Goal: Transaction & Acquisition: Purchase product/service

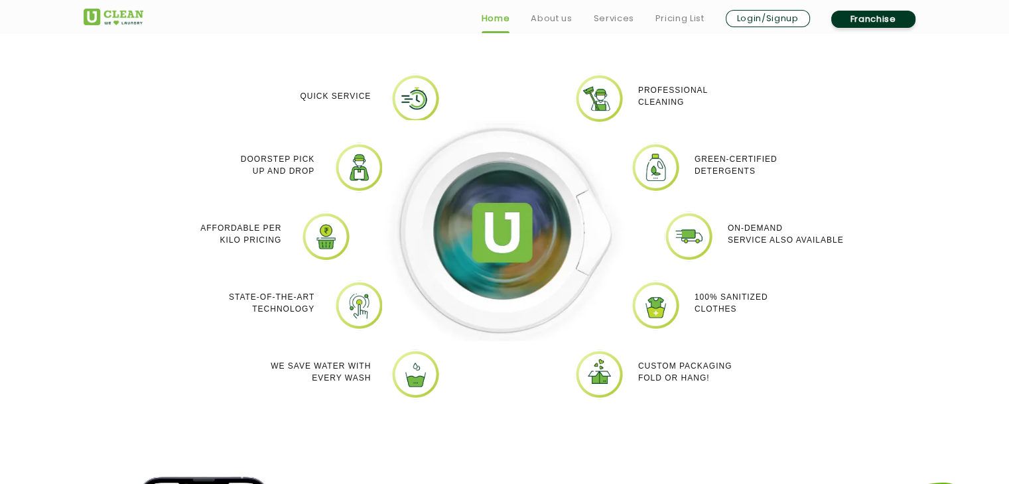
scroll to position [1171, 0]
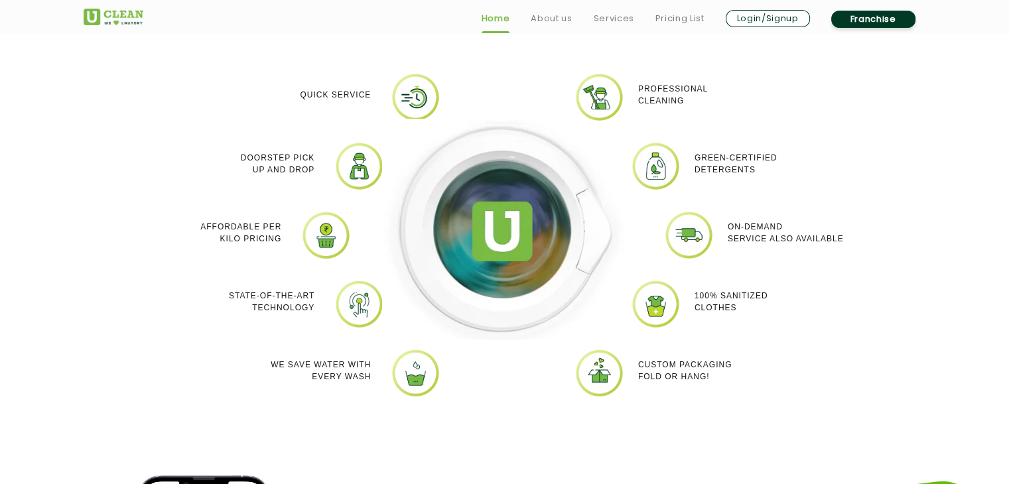
click at [329, 230] on img at bounding box center [326, 235] width 50 height 50
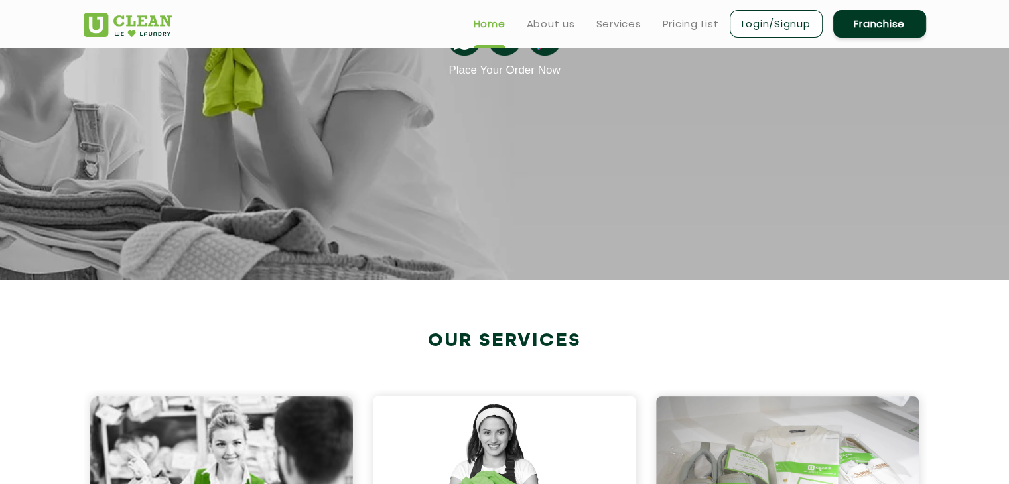
scroll to position [0, 0]
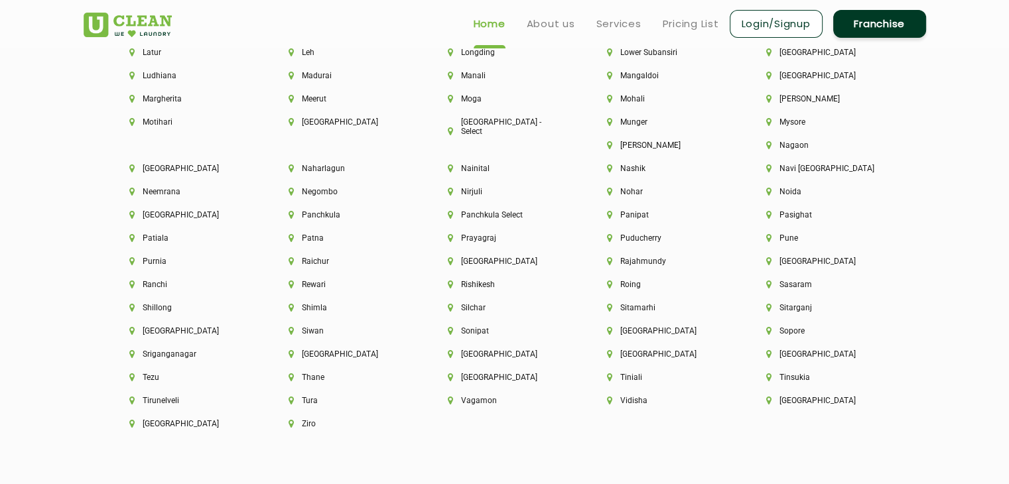
scroll to position [3392, 0]
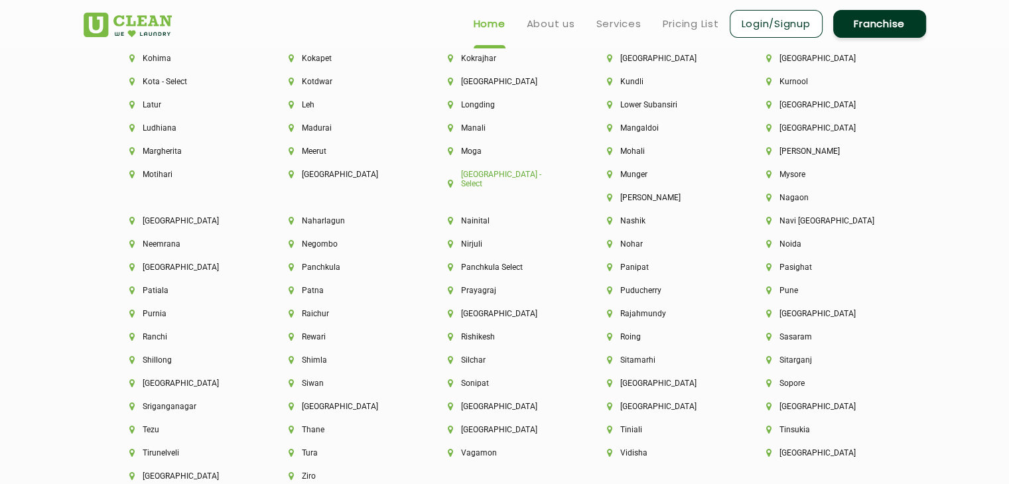
click at [473, 181] on li "[GEOGRAPHIC_DATA] - Select" at bounding box center [505, 179] width 114 height 19
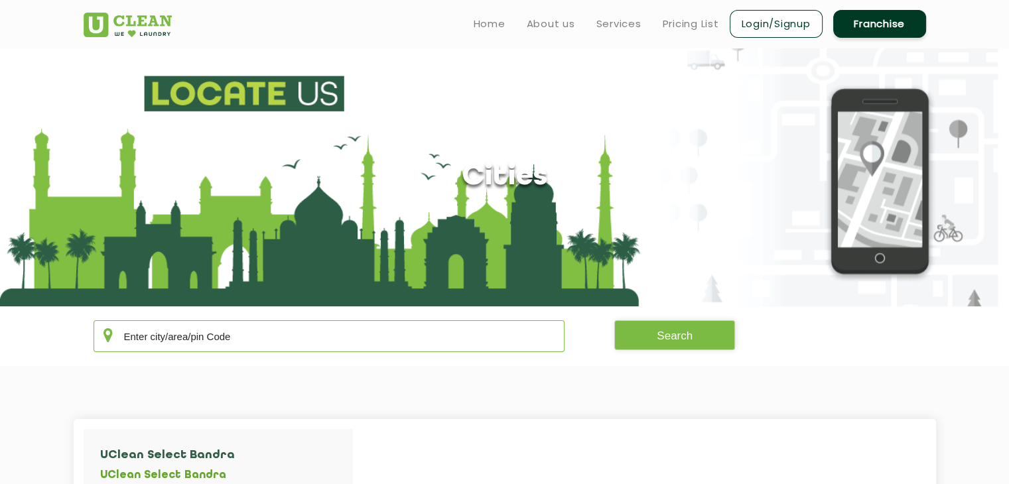
click at [248, 334] on input "text" at bounding box center [330, 337] width 472 height 32
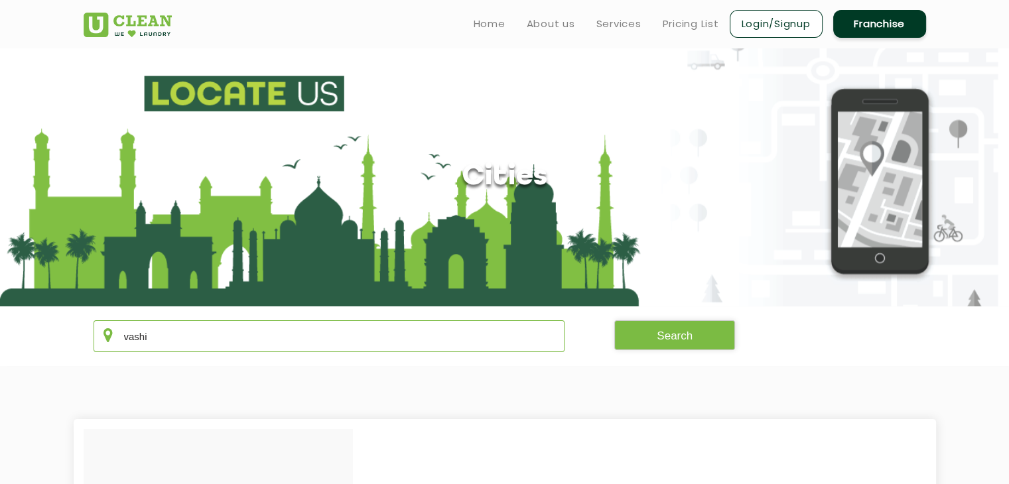
type input "vashi"
click at [696, 336] on button "Search" at bounding box center [675, 336] width 121 height 30
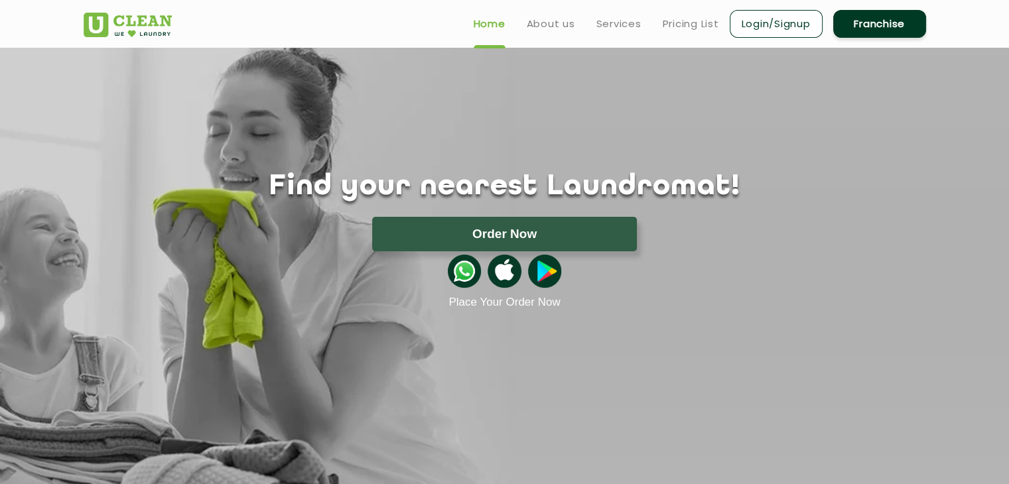
scroll to position [2284, 0]
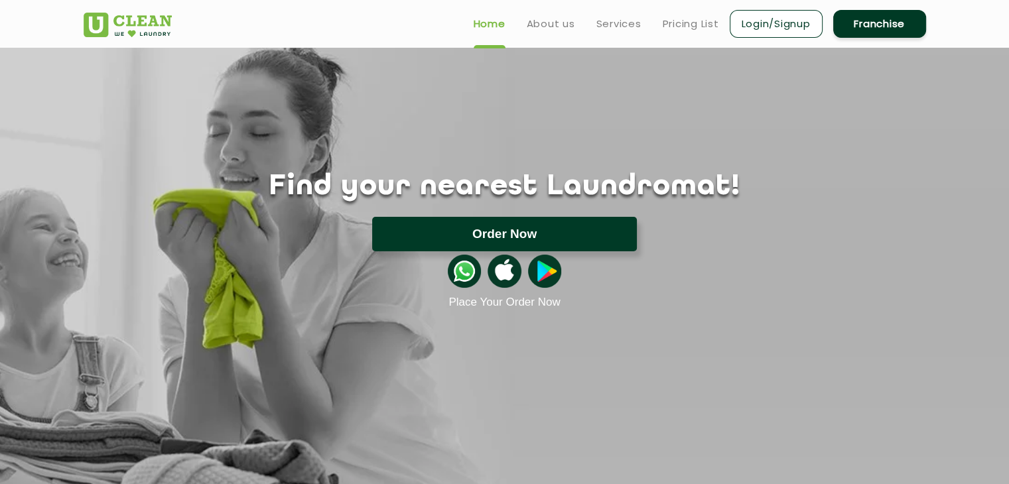
click at [490, 240] on button "Order Now" at bounding box center [504, 234] width 265 height 35
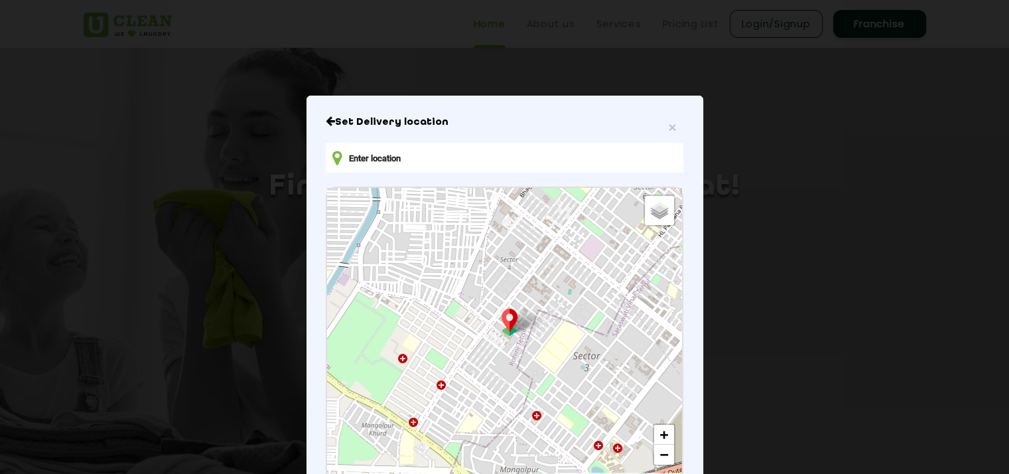
click at [478, 149] on input "text" at bounding box center [504, 158] width 357 height 30
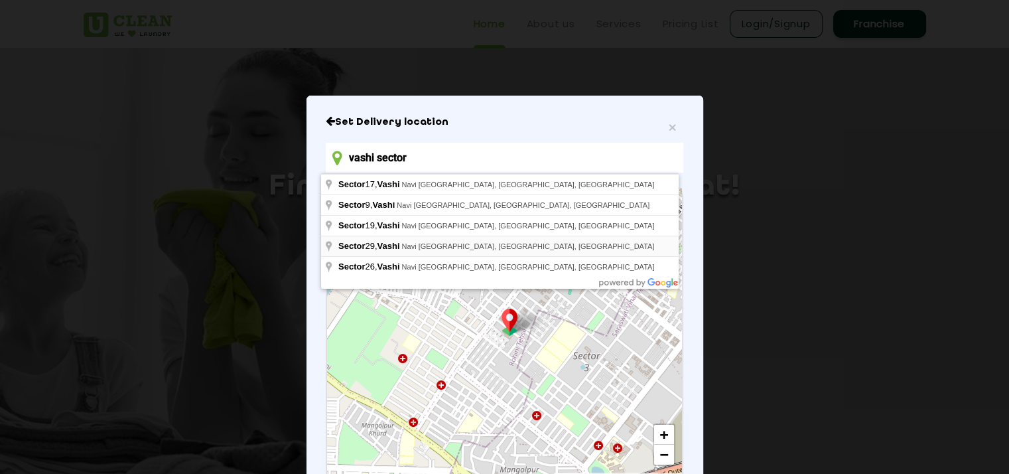
type input "vashi sector"
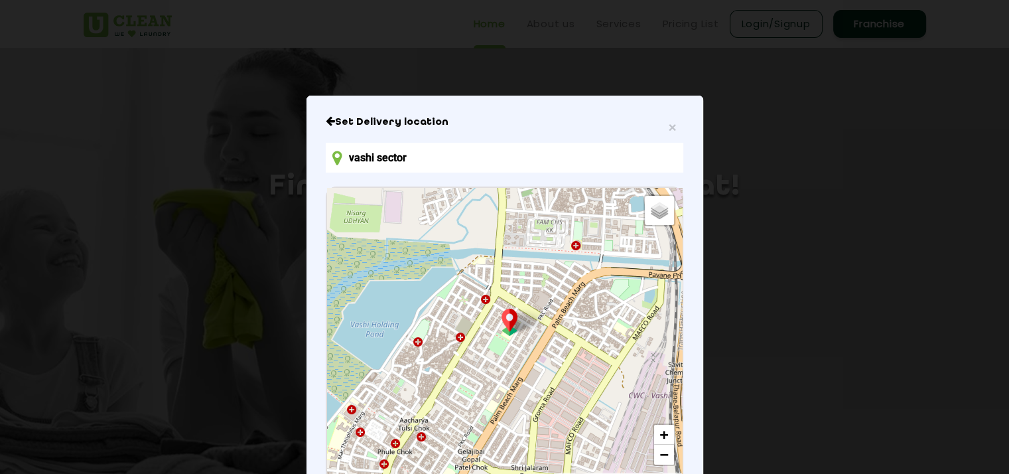
scroll to position [9, 0]
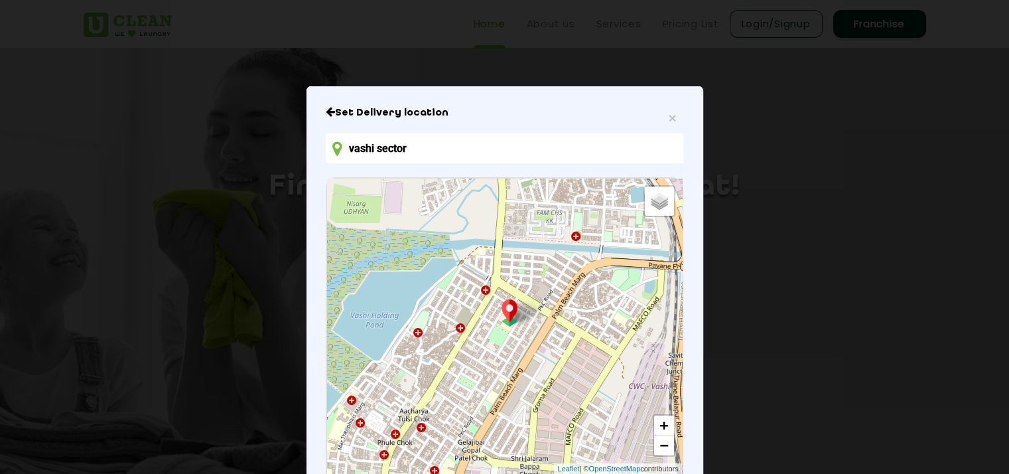
click at [483, 305] on div "Default Satellite + − Leaflet | © OpenStreetMap contributors" at bounding box center [504, 326] width 354 height 295
click at [481, 294] on div "Default Satellite + − Leaflet | © OpenStreetMap contributors" at bounding box center [504, 326] width 354 height 295
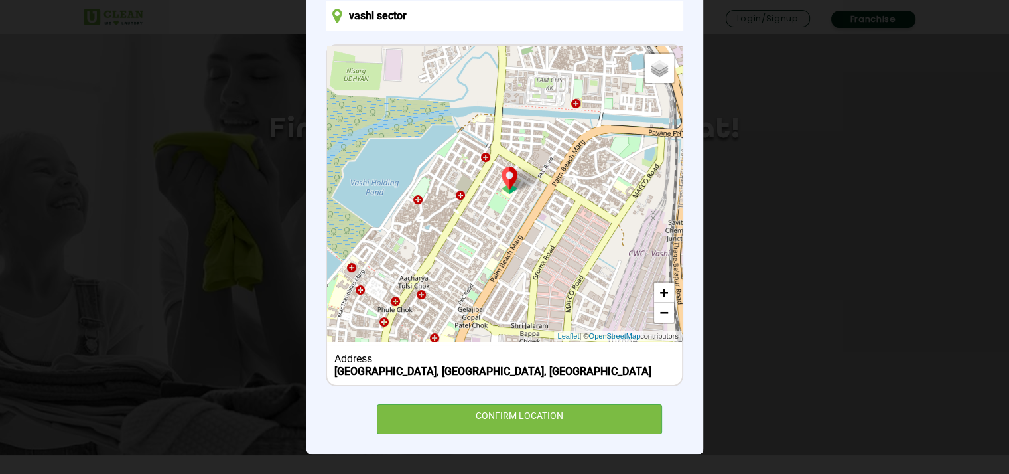
scroll to position [58, 0]
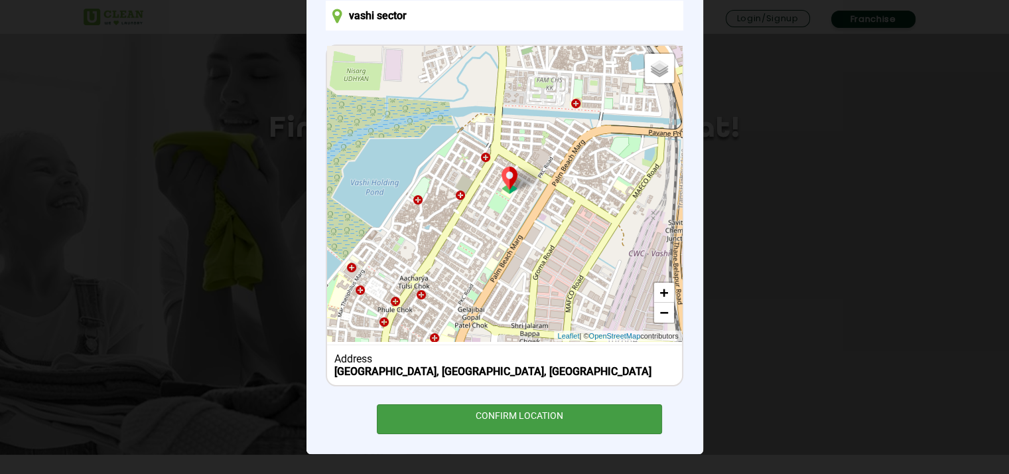
click at [477, 418] on div "CONFIRM LOCATION" at bounding box center [520, 419] width 286 height 30
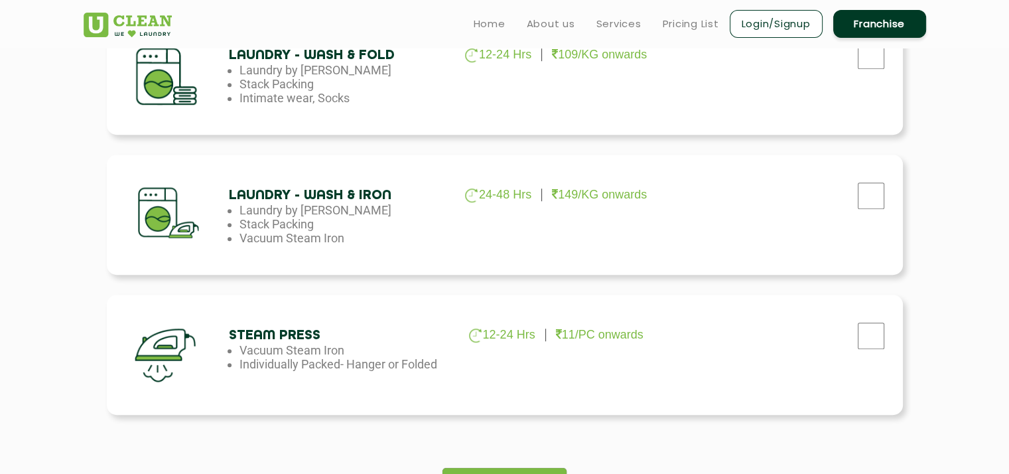
scroll to position [706, 0]
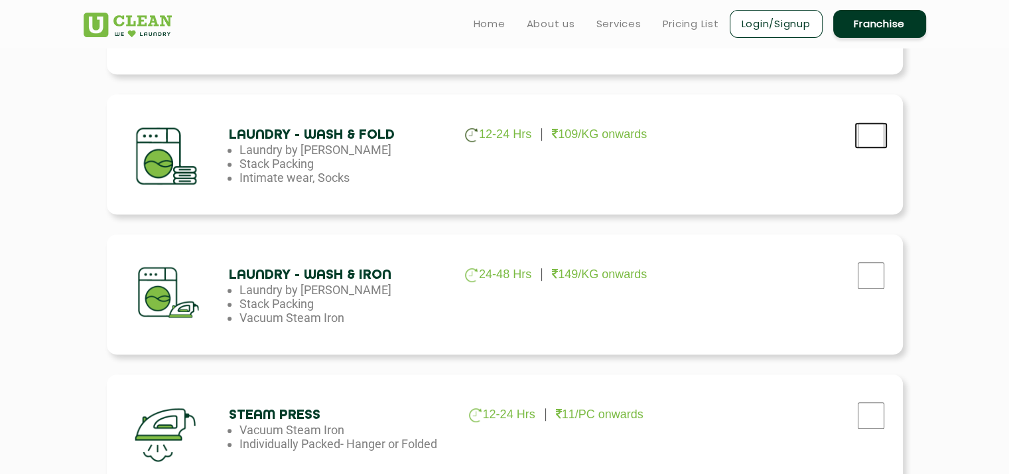
checkbox input "true"
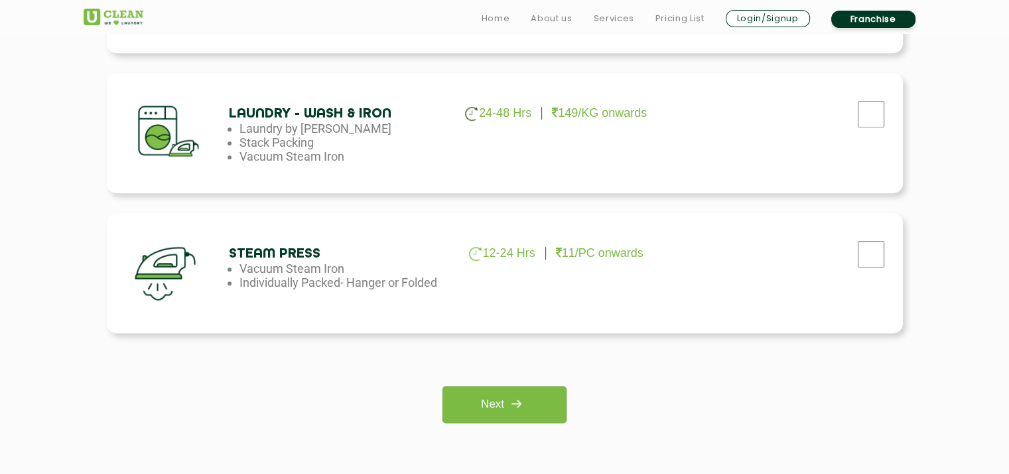
scroll to position [873, 0]
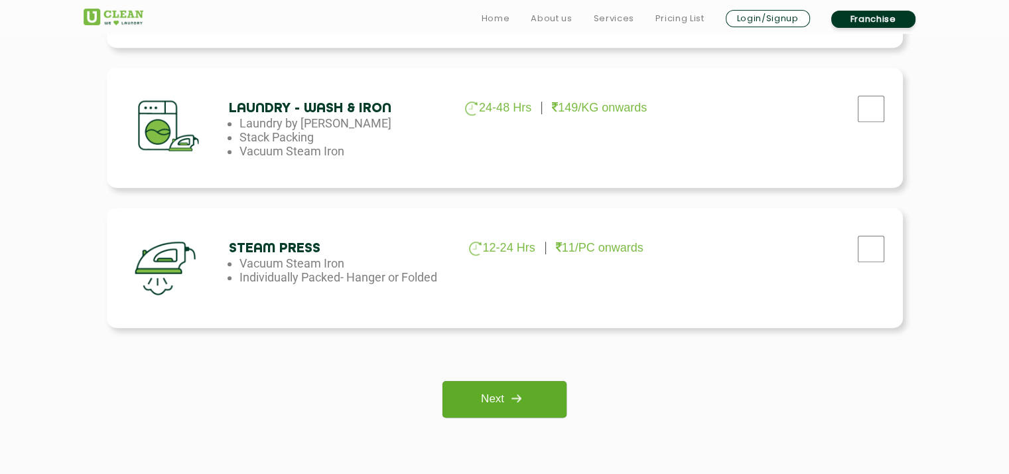
click at [467, 406] on link "Next" at bounding box center [505, 399] width 124 height 37
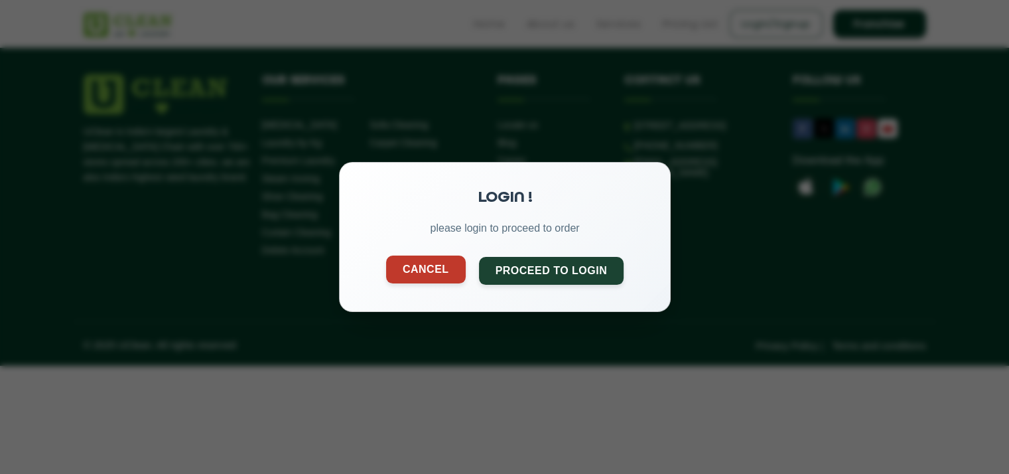
click at [407, 277] on button "Cancel" at bounding box center [426, 270] width 80 height 28
